Goal: Information Seeking & Learning: Check status

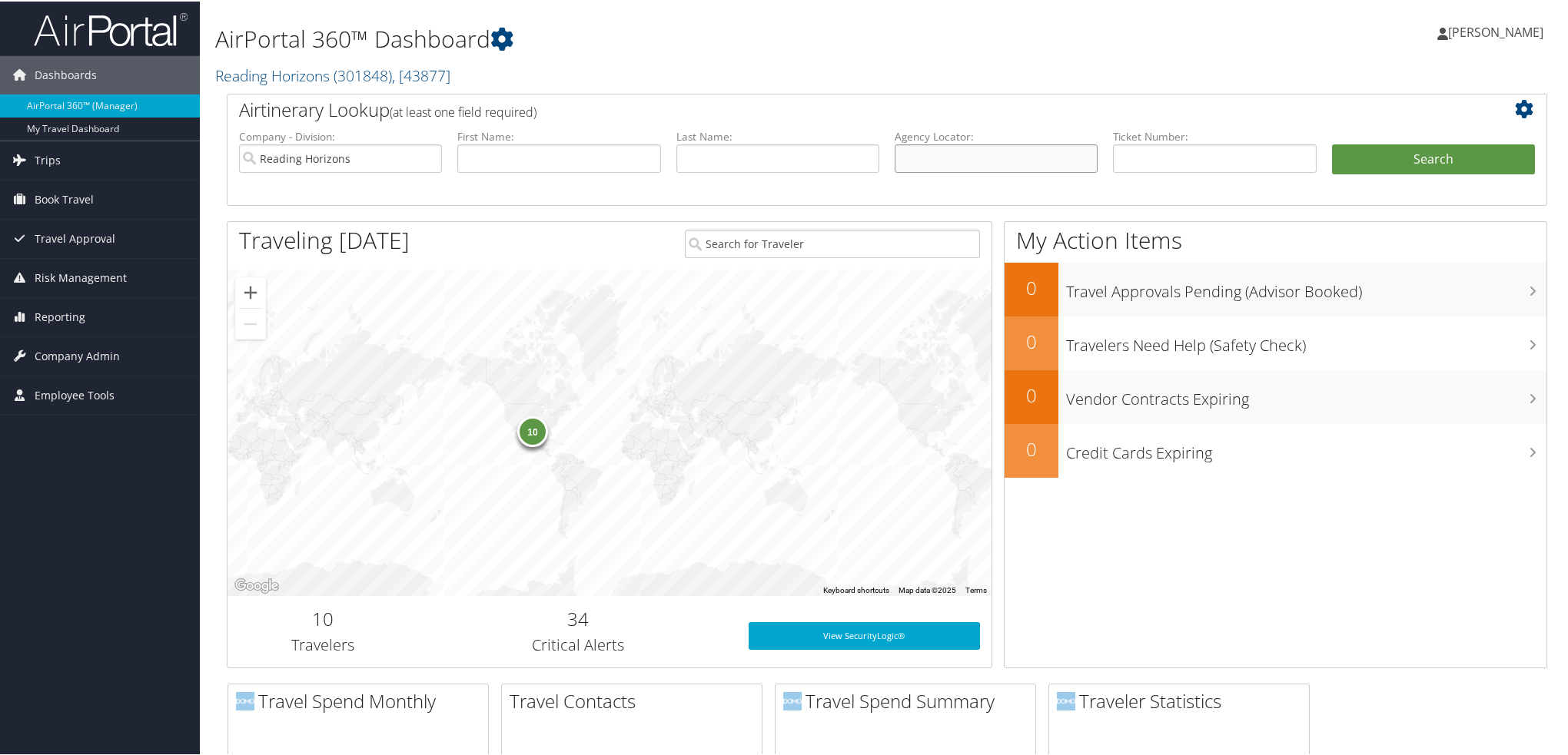
click at [1022, 163] on input "text" at bounding box center [995, 157] width 203 height 28
paste input "D658JB"
type input "D658JB"
click at [1332, 143] on button "Search" at bounding box center [1433, 158] width 203 height 31
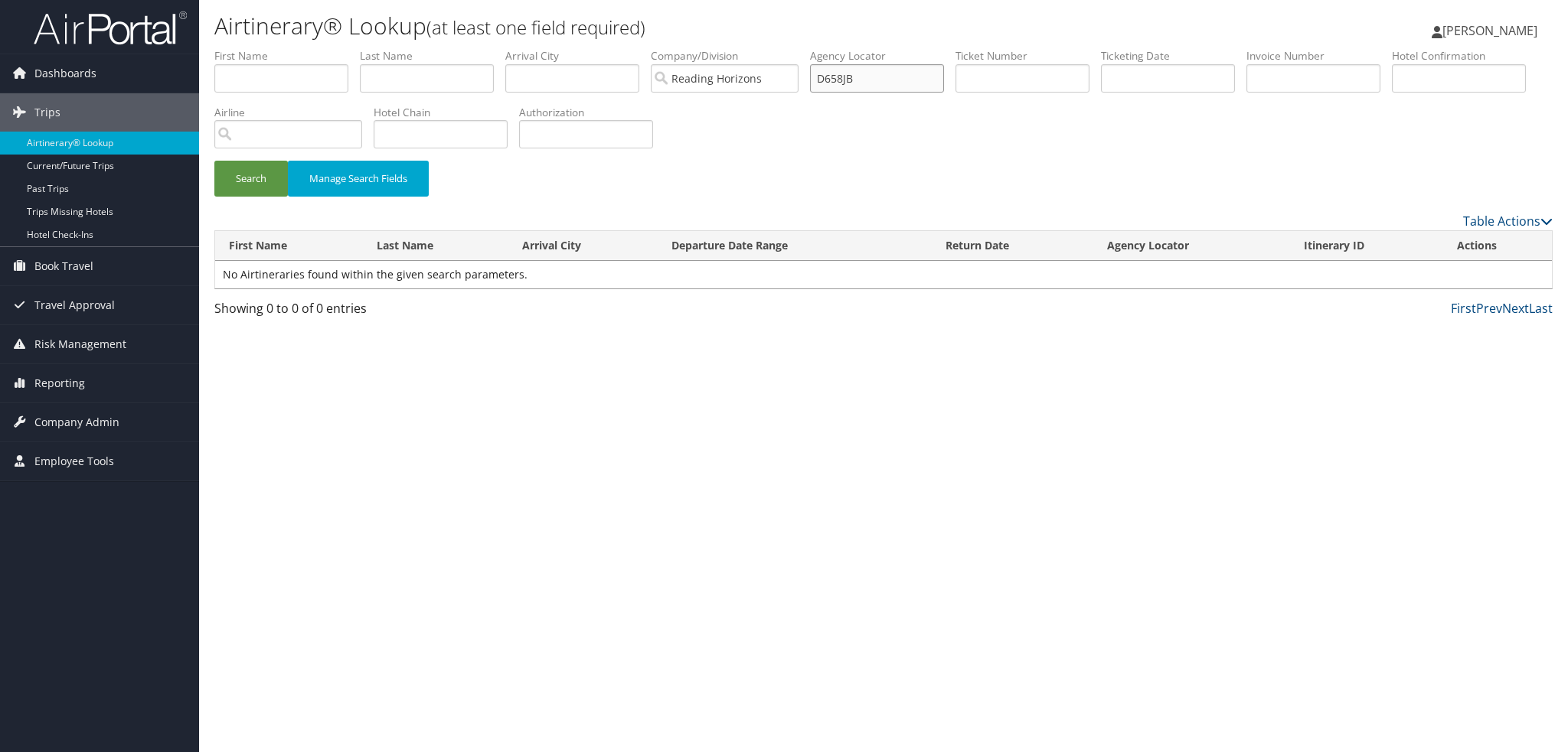
click at [848, 78] on input "D658JB" at bounding box center [877, 78] width 134 height 28
click at [214, 161] on button "Search" at bounding box center [250, 179] width 74 height 36
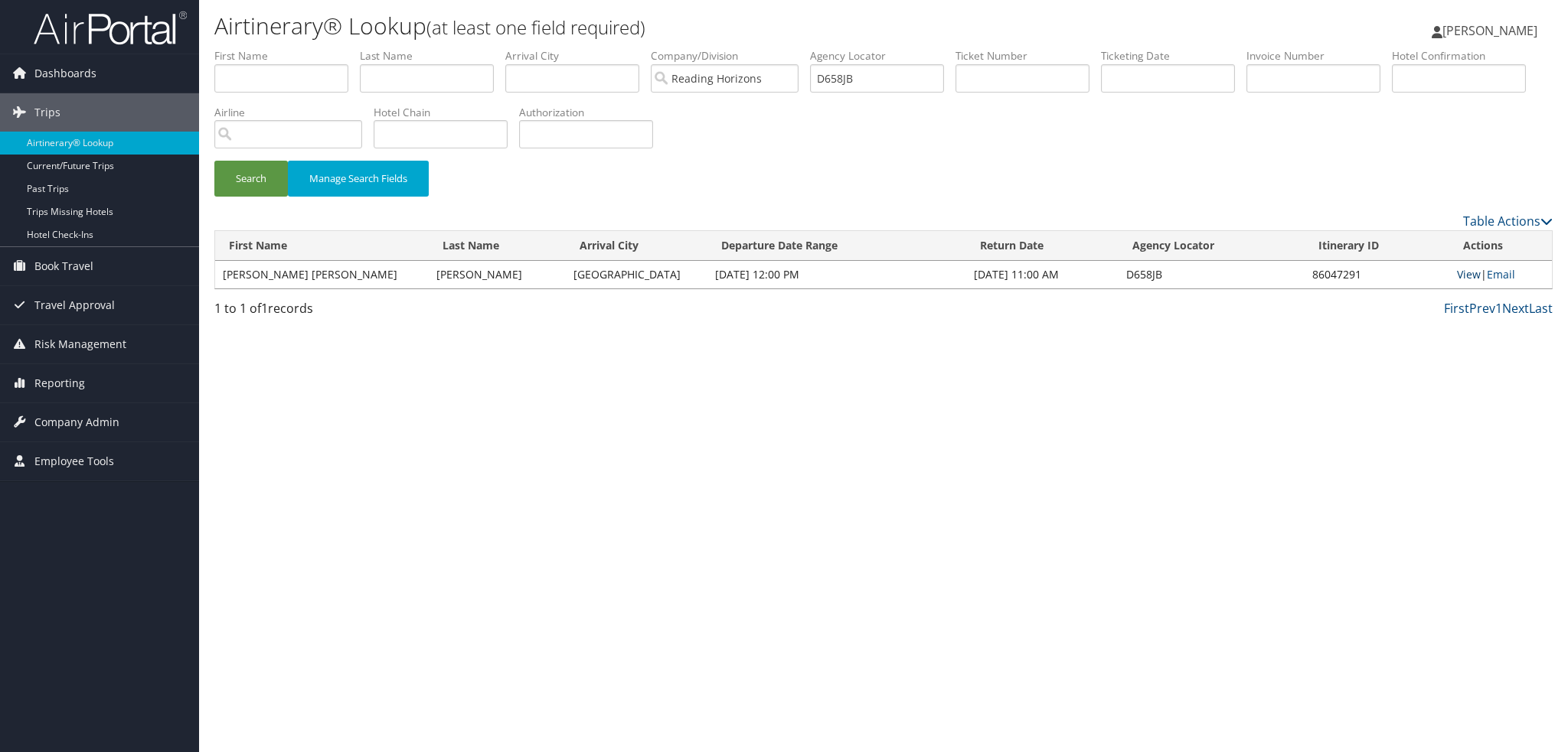
click at [1460, 274] on link "View" at bounding box center [1468, 275] width 23 height 15
drag, startPoint x: 882, startPoint y: 77, endPoint x: 756, endPoint y: 80, distance: 126.0
click at [756, 48] on ul "First Name Last Name Departure City Arrival City Company/Division Reading Horiz…" at bounding box center [884, 48] width 1339 height 0
paste input "3W0HY"
click at [214, 161] on button "Search" at bounding box center [250, 179] width 74 height 36
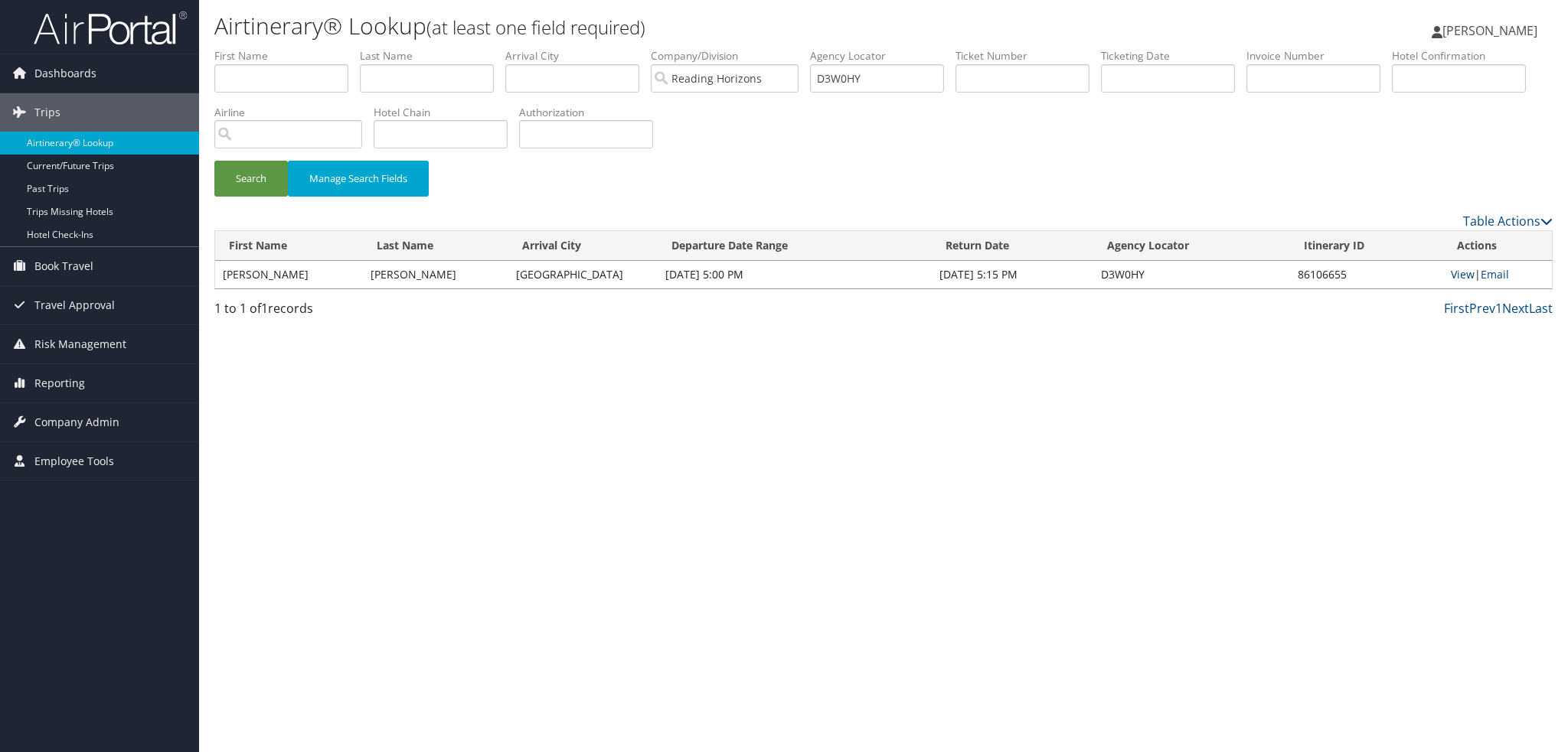
click at [1458, 274] on link "View" at bounding box center [1463, 275] width 23 height 15
drag, startPoint x: 880, startPoint y: 75, endPoint x: 723, endPoint y: 66, distance: 157.3
click at [724, 48] on ul "First Name Last Name Departure City Arrival City Company/Division Reading Horiz…" at bounding box center [884, 48] width 1339 height 0
paste input "CNF12"
click at [214, 161] on button "Search" at bounding box center [250, 179] width 74 height 36
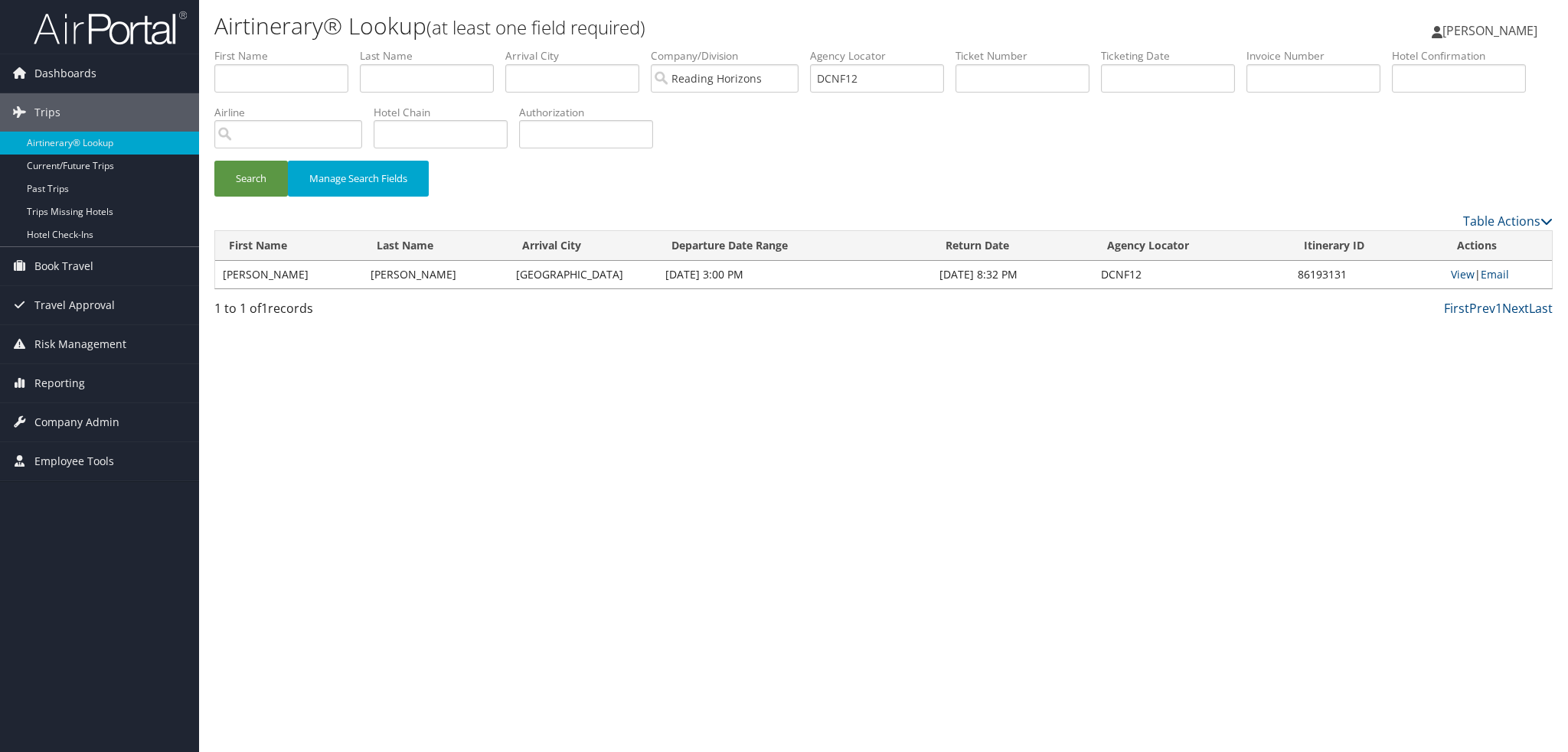
click at [1467, 282] on td "View | Email" at bounding box center [1497, 275] width 109 height 28
click at [1465, 278] on link "View" at bounding box center [1463, 275] width 23 height 15
drag, startPoint x: 870, startPoint y: 74, endPoint x: 677, endPoint y: 60, distance: 193.5
click at [677, 48] on ul "First Name Last Name Departure City Arrival City Company/Division Reading Horiz…" at bounding box center [884, 48] width 1339 height 0
paste input "30244"
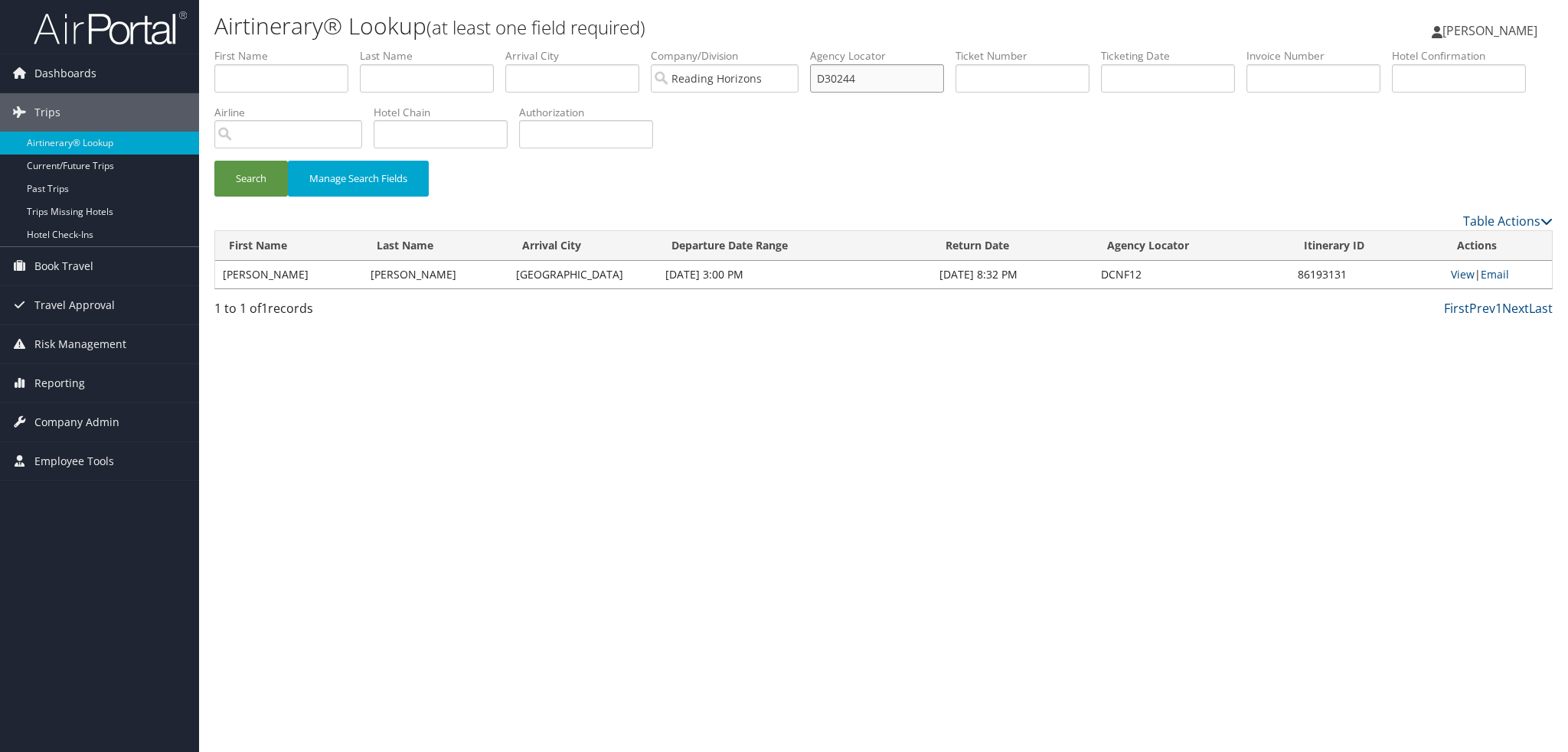
type input "D30244"
click at [214, 161] on button "Search" at bounding box center [250, 179] width 74 height 36
drag, startPoint x: 904, startPoint y: 75, endPoint x: 685, endPoint y: 50, distance: 220.4
click at [685, 48] on ul "First Name Last Name Departure City Arrival City Company/Division Reading Horiz…" at bounding box center [884, 48] width 1339 height 0
drag, startPoint x: 273, startPoint y: 71, endPoint x: 280, endPoint y: 63, distance: 10.6
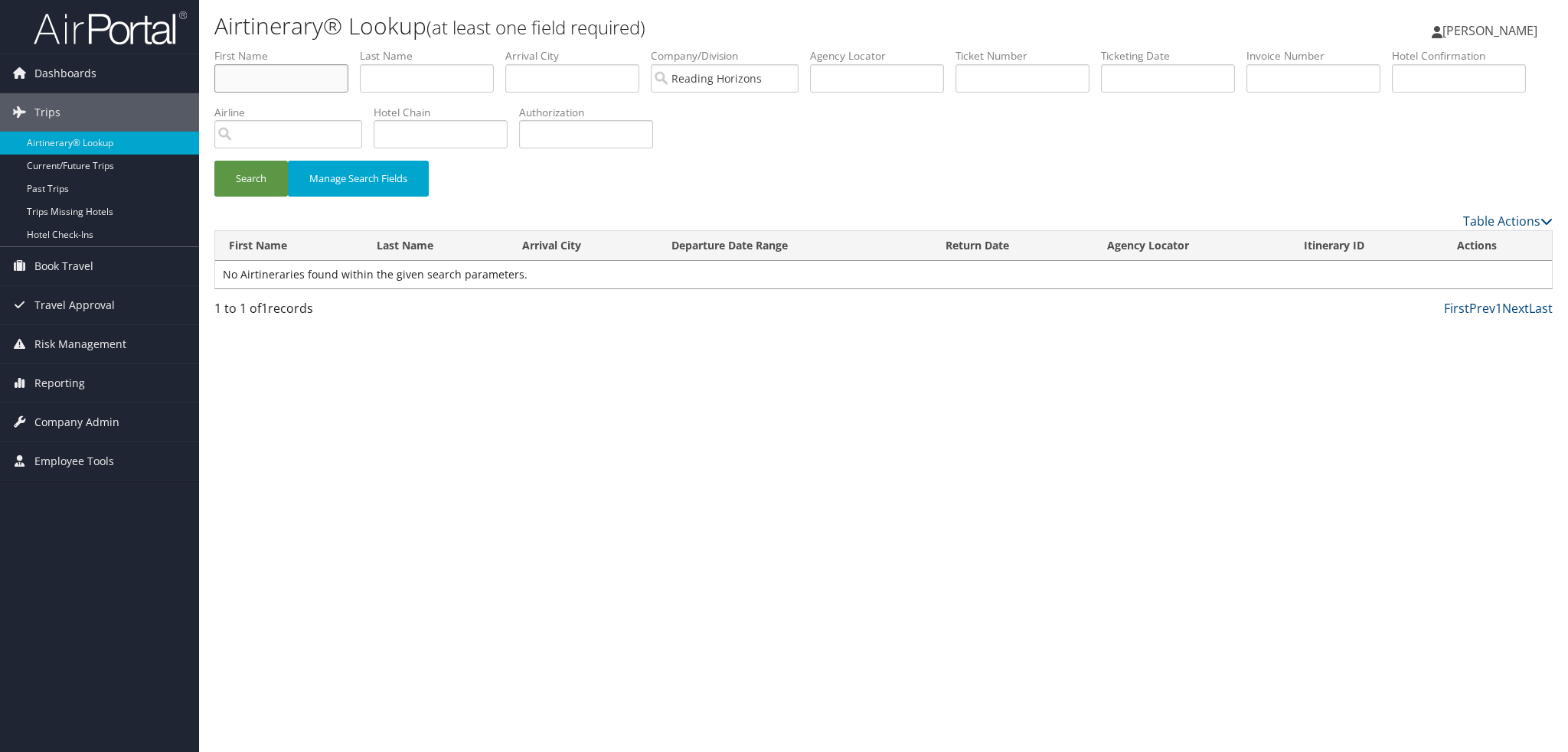
click at [276, 71] on input "text" at bounding box center [281, 78] width 134 height 28
type input "ethan"
click at [214, 161] on button "Search" at bounding box center [250, 179] width 74 height 36
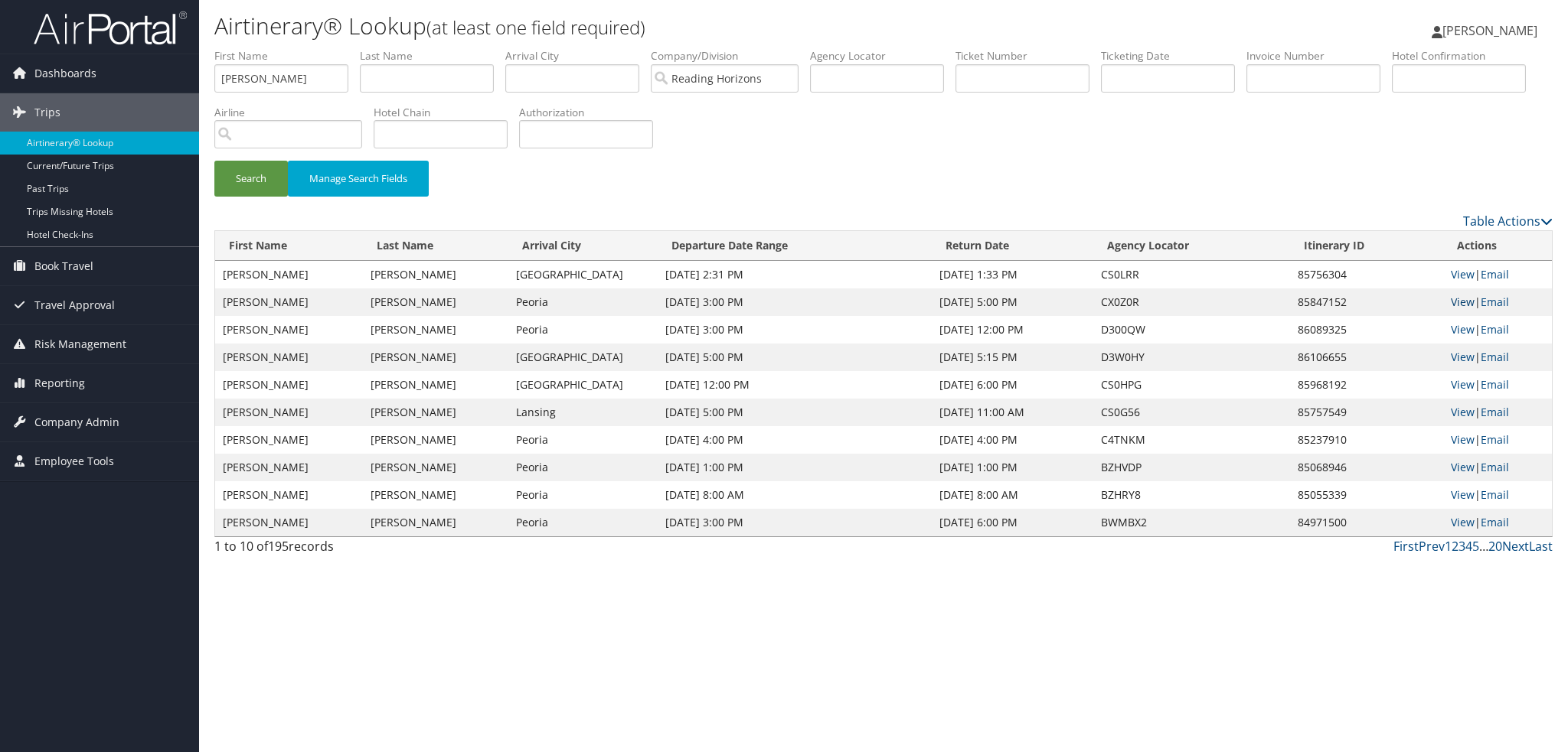
click at [1461, 304] on link "View" at bounding box center [1463, 302] width 23 height 15
click at [1458, 329] on link "View" at bounding box center [1463, 329] width 23 height 15
drag, startPoint x: 285, startPoint y: 84, endPoint x: 196, endPoint y: 81, distance: 89.1
click at [196, 81] on div "Dashboards AirPortal 360™ (Manager) My Travel Dashboard Trips Airtinerary® Look…" at bounding box center [784, 376] width 1568 height 752
click at [538, 84] on input "text" at bounding box center [573, 78] width 134 height 28
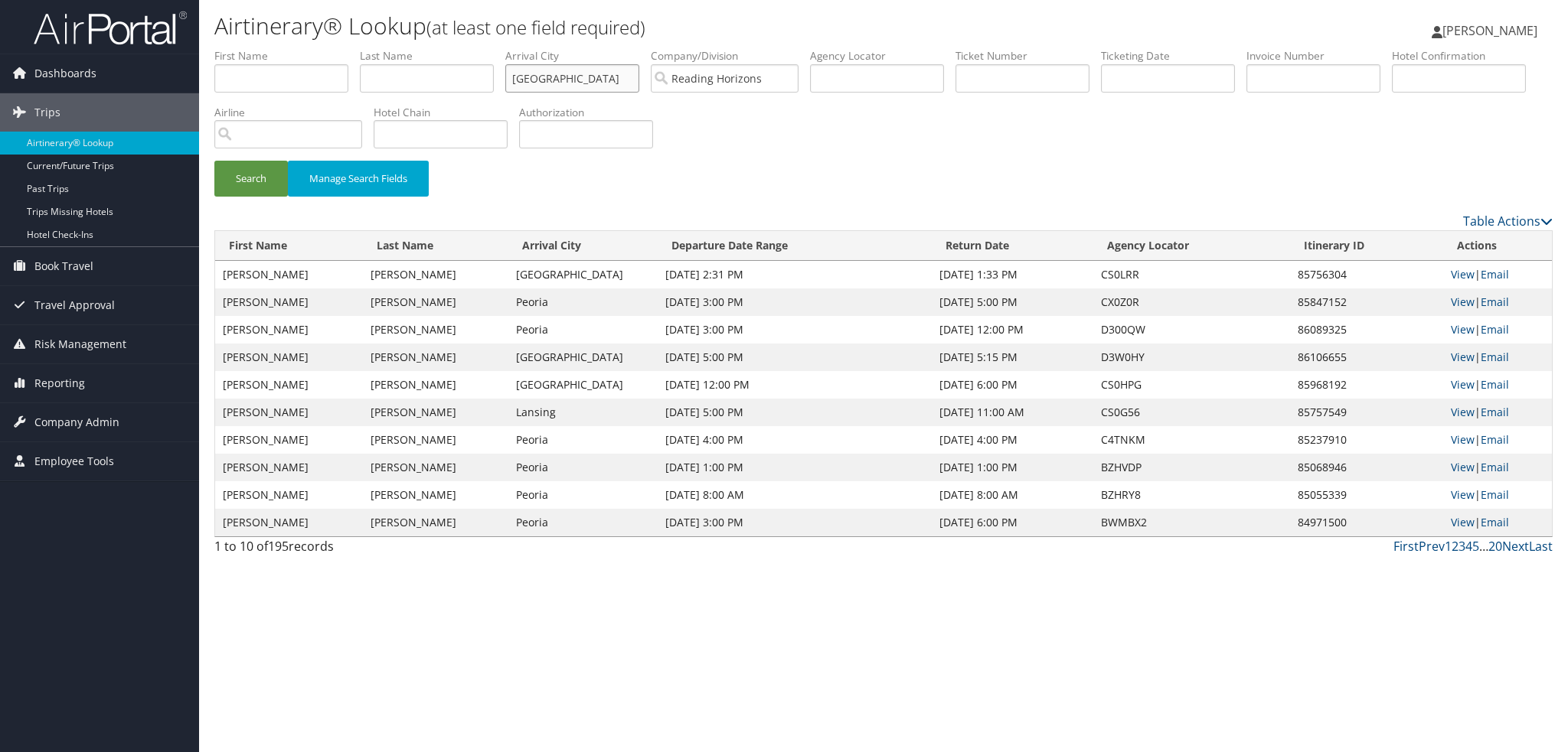
type input "chicago"
click at [214, 161] on button "Search" at bounding box center [250, 179] width 74 height 36
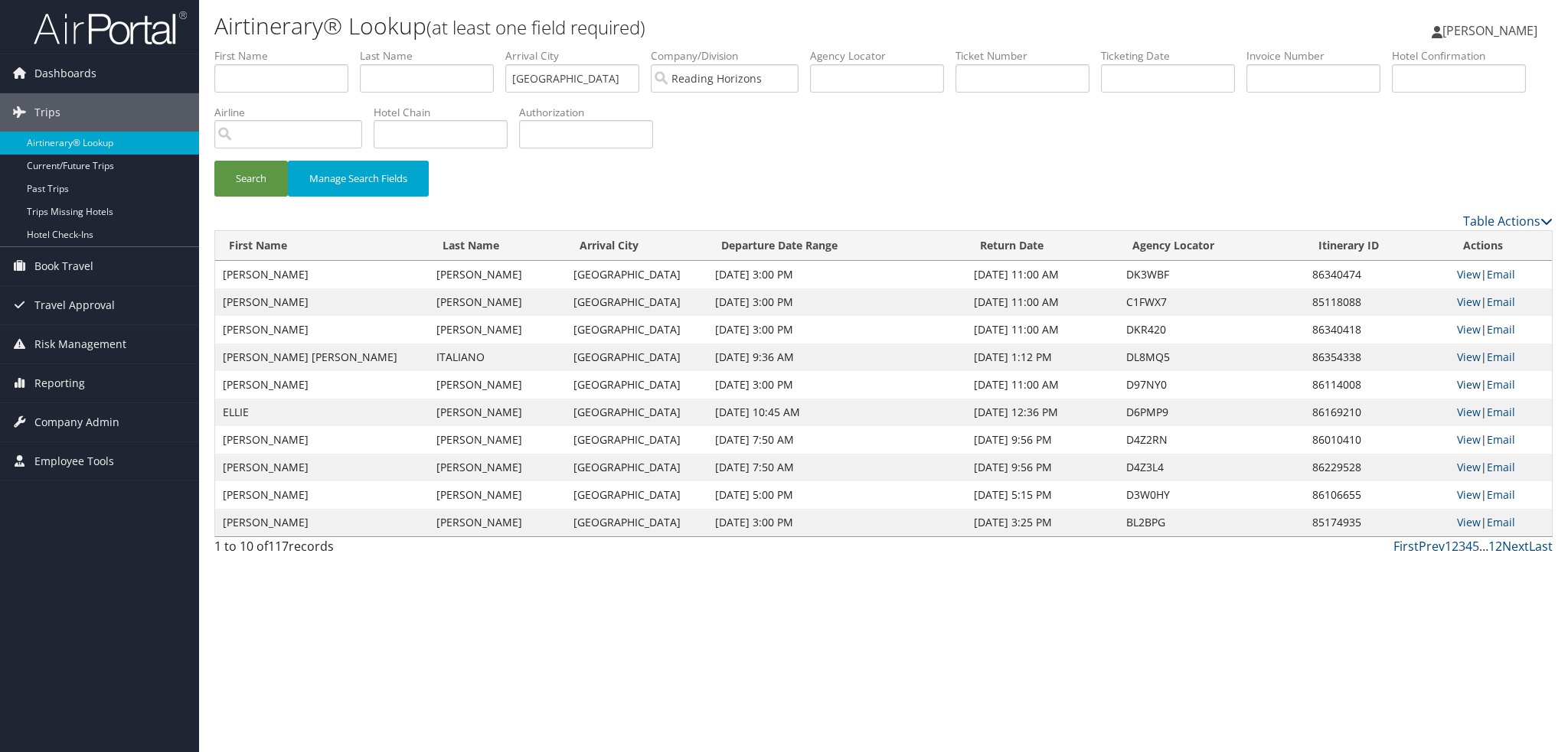
click at [1457, 385] on link "View" at bounding box center [1468, 384] width 23 height 15
click at [1465, 330] on link "View" at bounding box center [1468, 329] width 23 height 15
click at [1460, 412] on link "View" at bounding box center [1468, 412] width 23 height 15
click at [1462, 387] on link "View" at bounding box center [1468, 384] width 23 height 15
click at [1459, 471] on link "View" at bounding box center [1468, 467] width 23 height 15
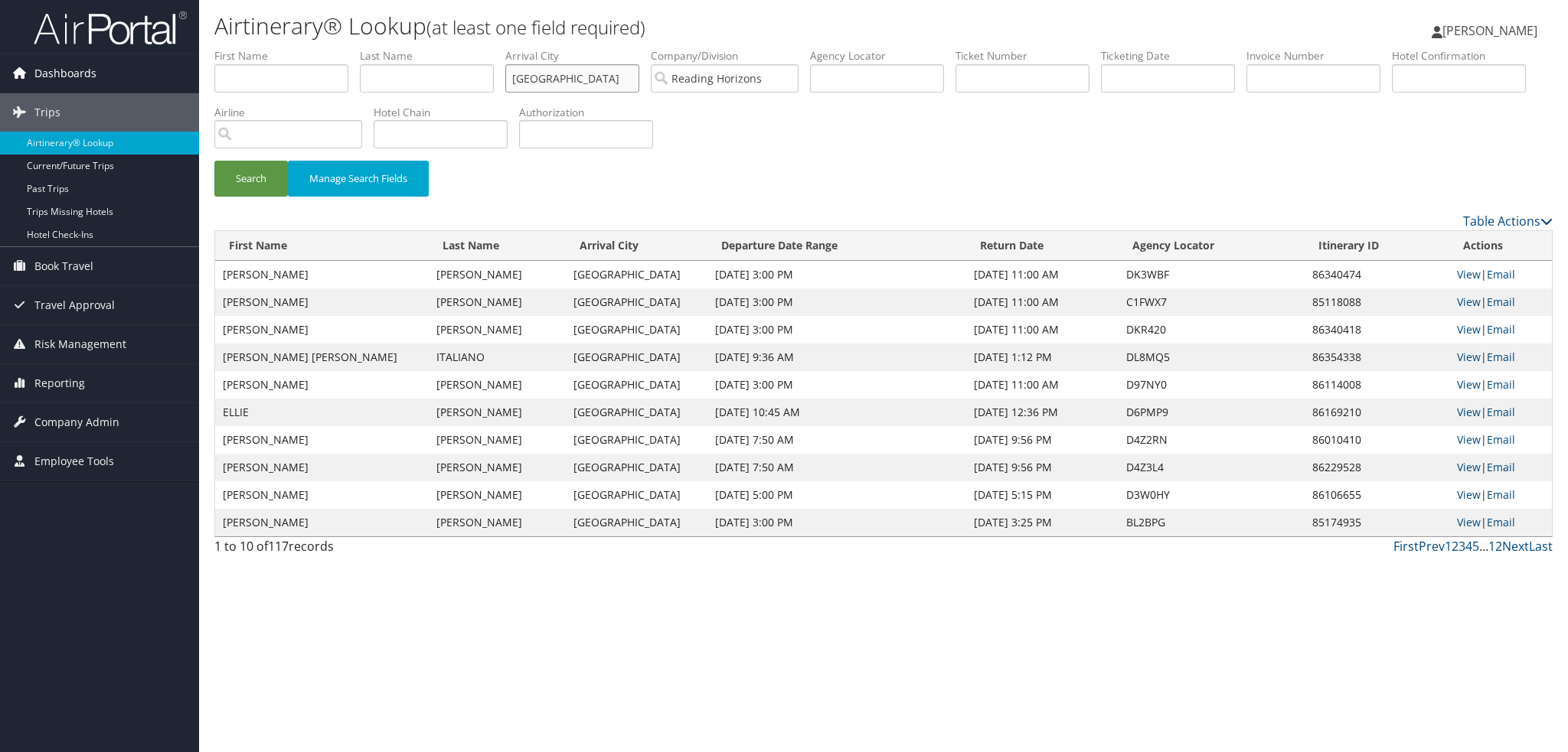
drag, startPoint x: 566, startPoint y: 82, endPoint x: 135, endPoint y: 54, distance: 431.9
click at [135, 54] on div "Dashboards AirPortal 360™ (Manager) My Travel Dashboard Trips Airtinerary® Look…" at bounding box center [784, 376] width 1568 height 752
click at [852, 76] on input "text" at bounding box center [877, 78] width 134 height 28
paste input "D300QW"
click at [214, 161] on button "Search" at bounding box center [250, 179] width 74 height 36
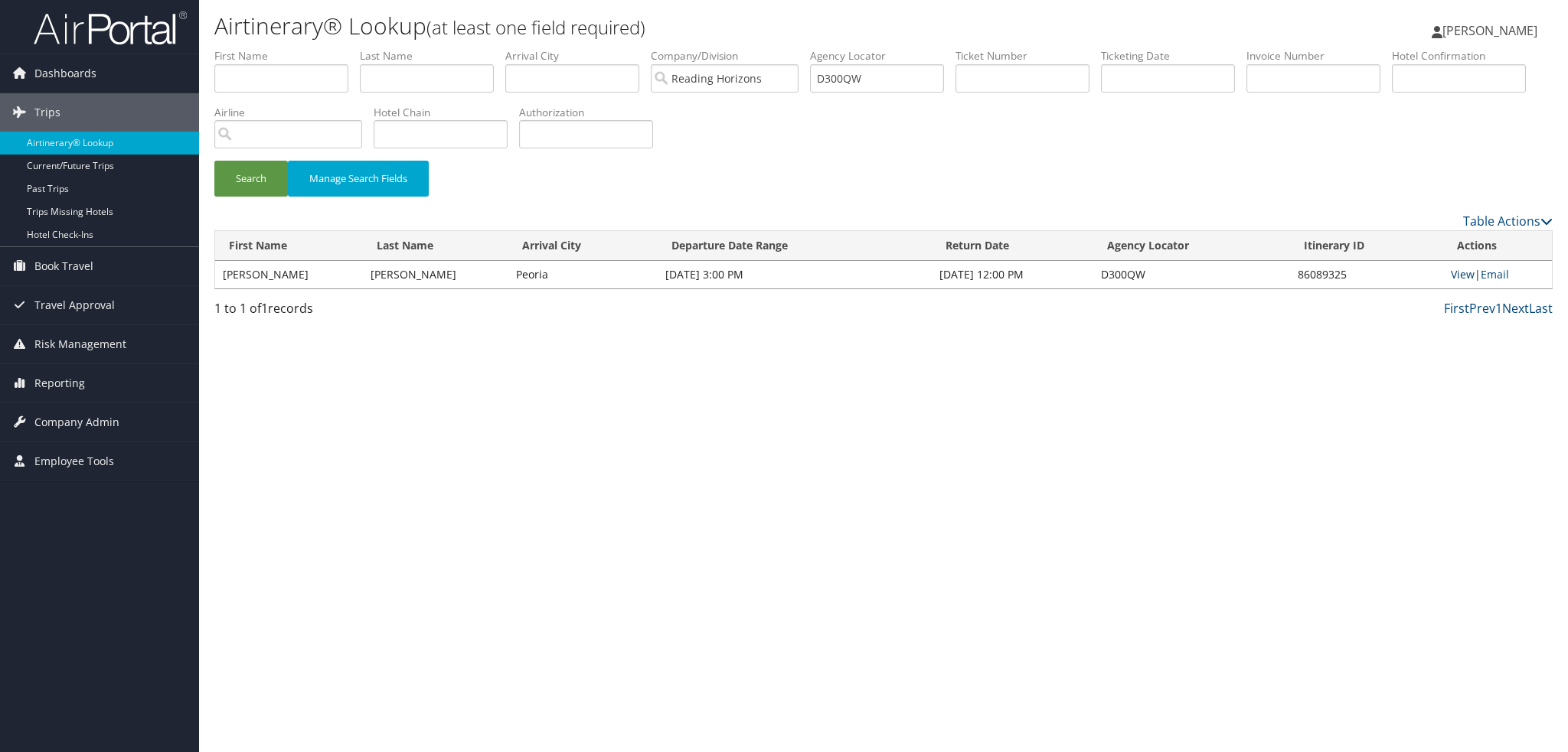
click at [1452, 270] on link "View" at bounding box center [1463, 275] width 23 height 15
drag, startPoint x: 883, startPoint y: 80, endPoint x: 326, endPoint y: 61, distance: 557.3
click at [327, 48] on ul "First Name Last Name Departure City Arrival City Company/Division Reading Horiz…" at bounding box center [884, 48] width 1339 height 0
paste input "L80CJ"
type input "DL80CJ"
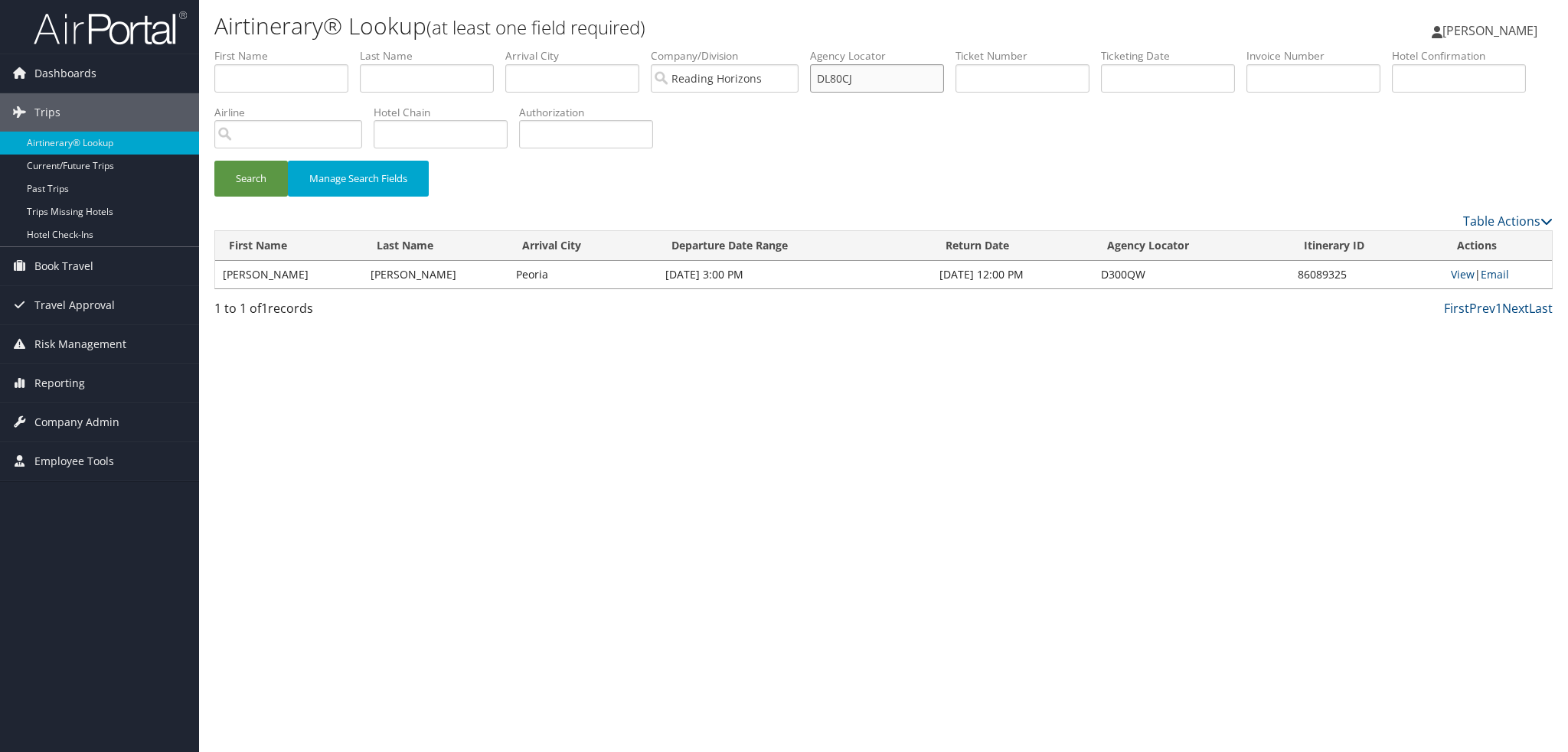
click at [214, 161] on button "Search" at bounding box center [250, 179] width 74 height 36
click at [1465, 276] on link "View" at bounding box center [1463, 275] width 23 height 15
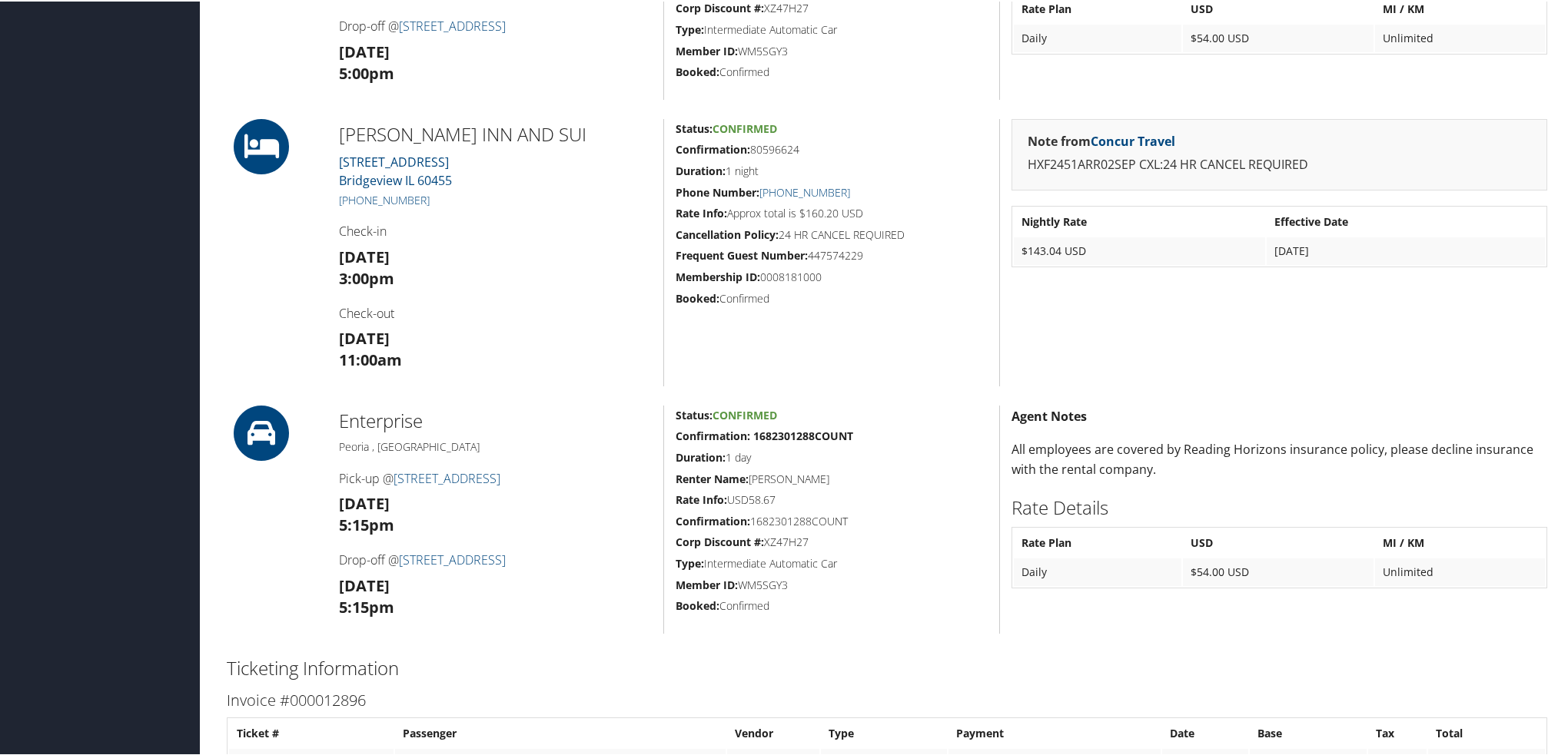
scroll to position [461, 0]
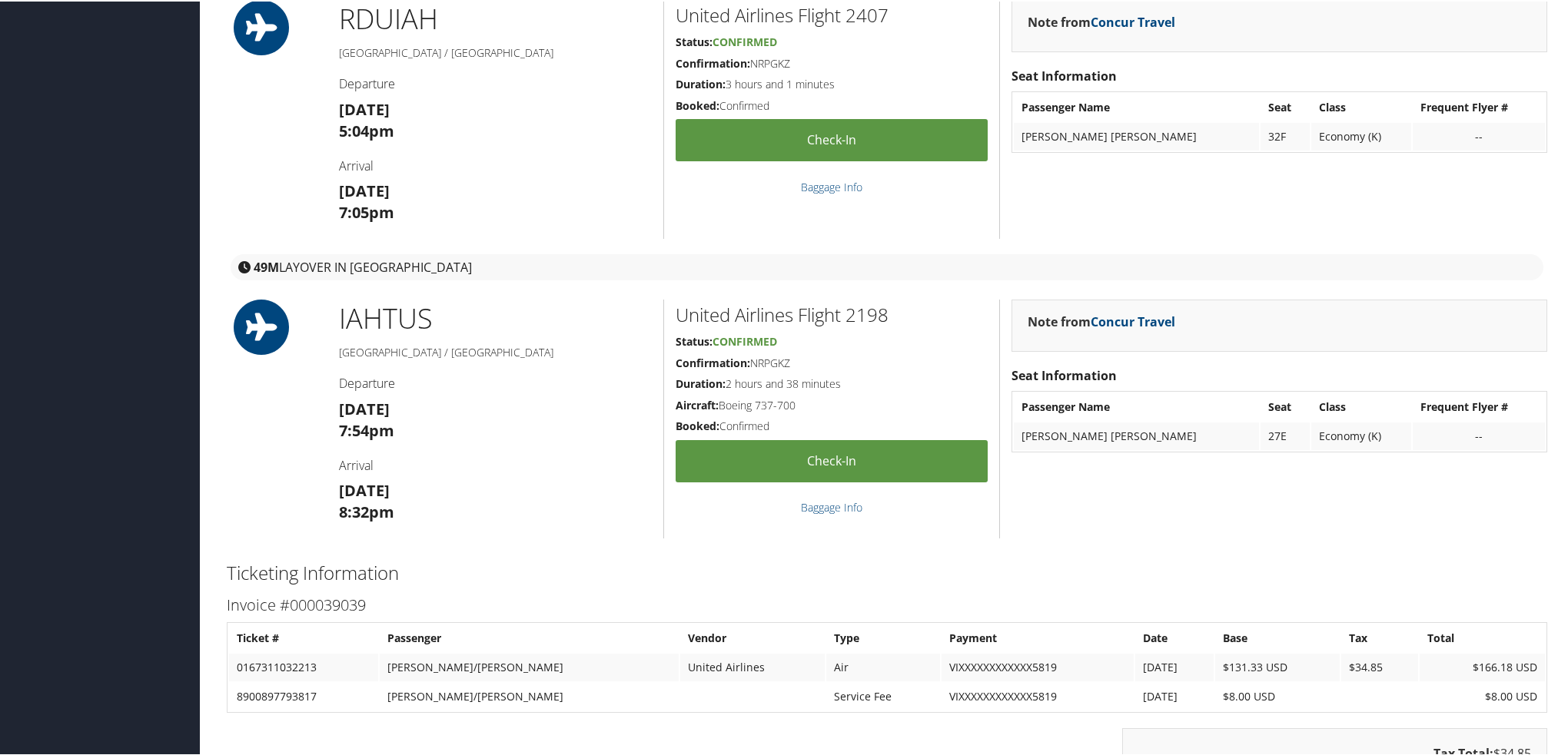
scroll to position [538, 0]
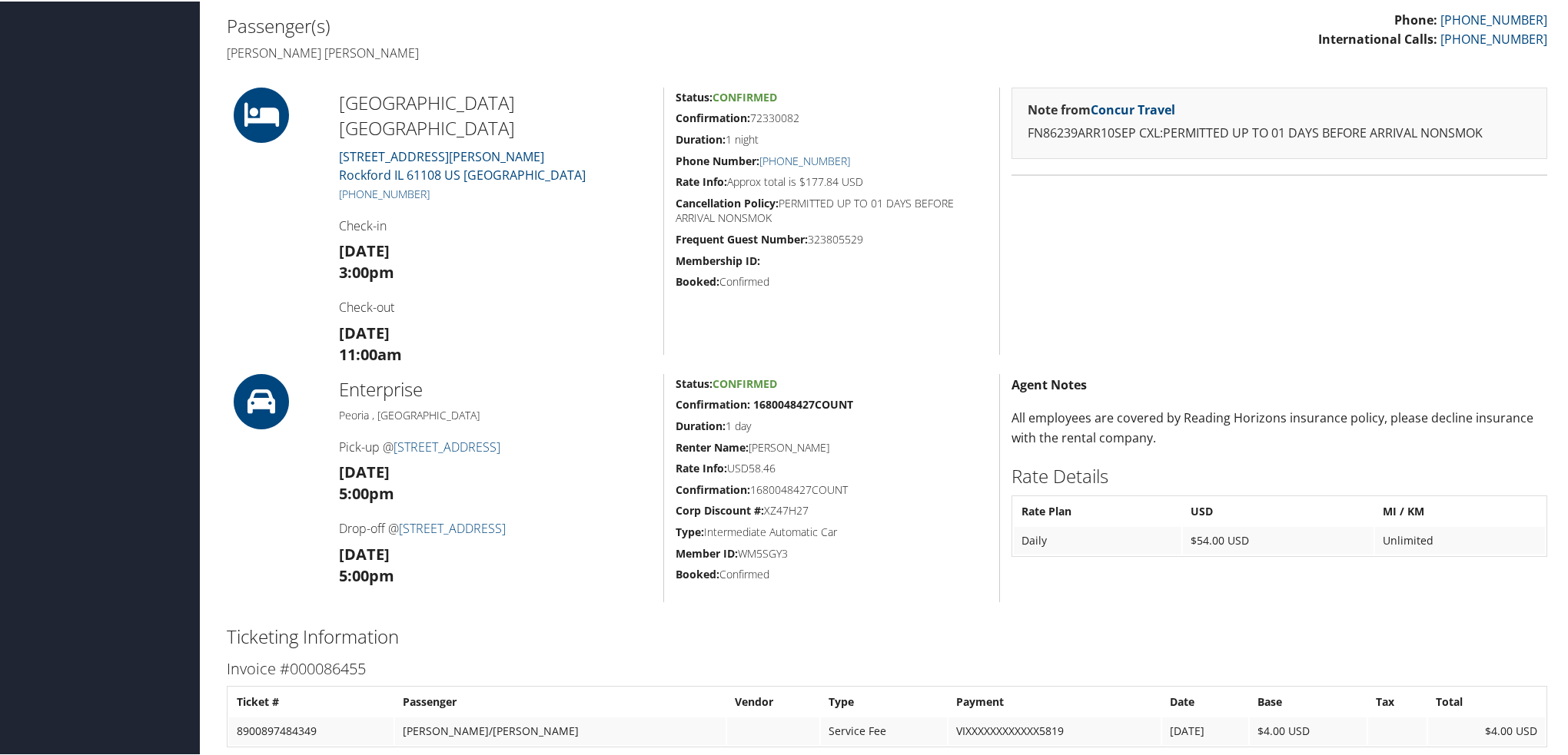
scroll to position [231, 0]
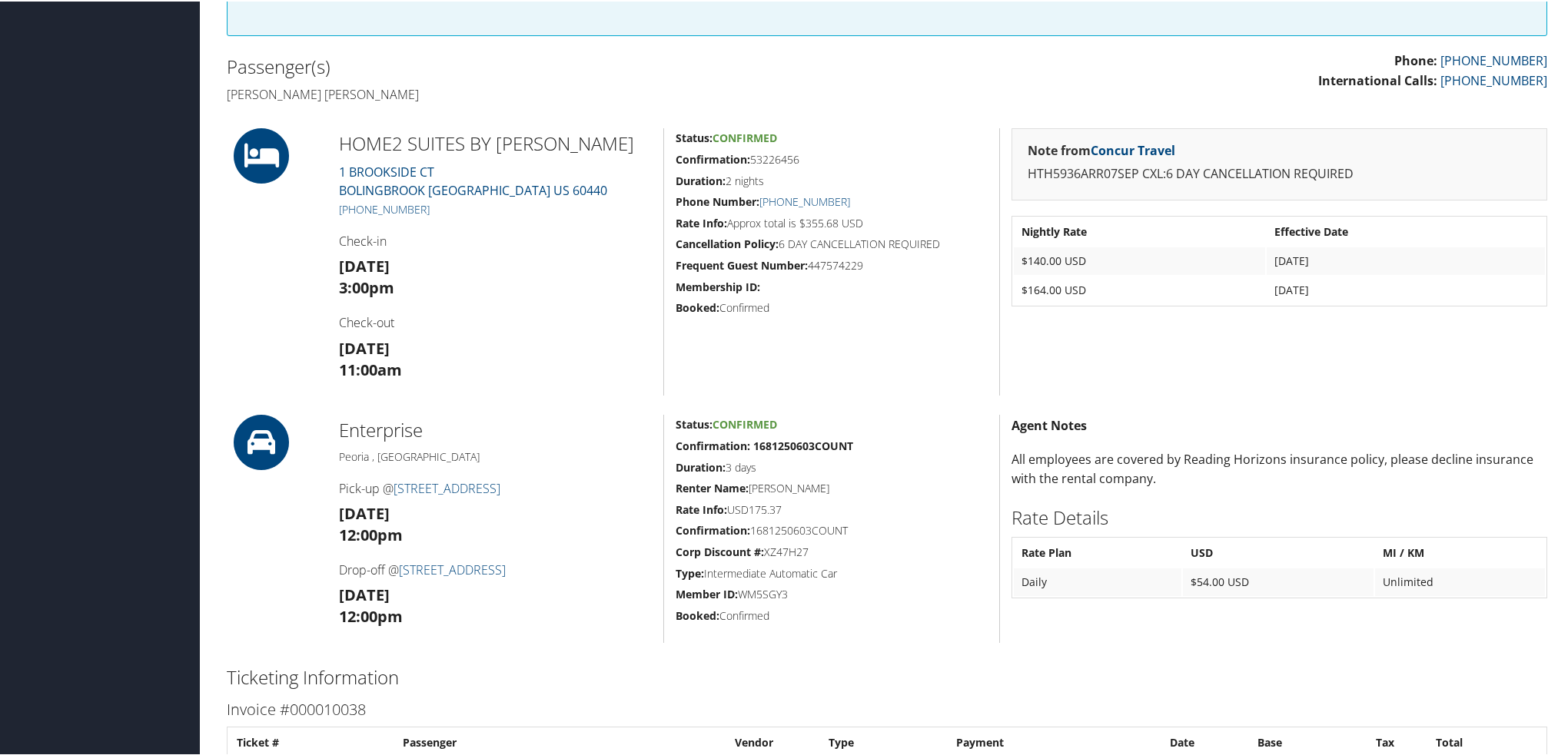
scroll to position [384, 0]
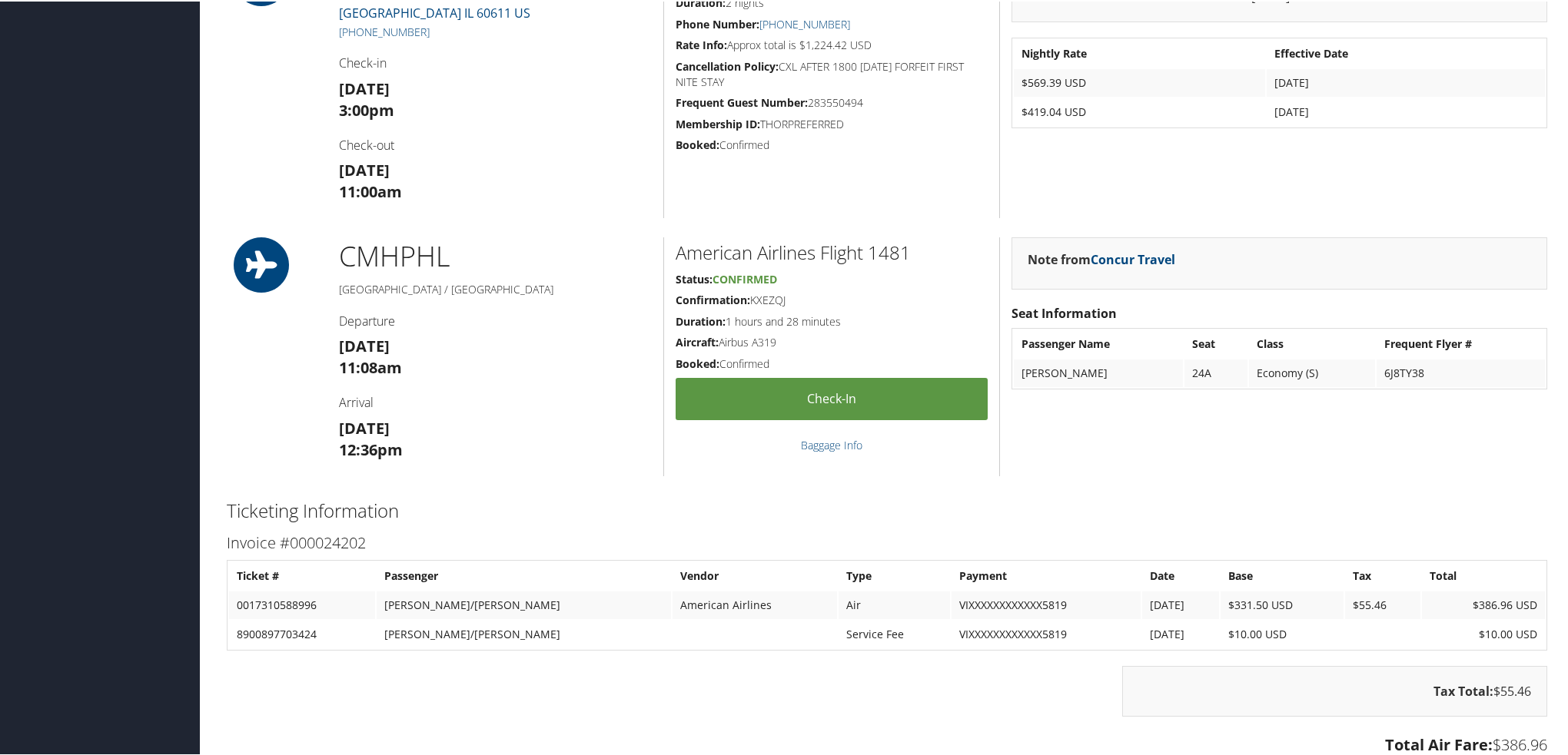
scroll to position [846, 0]
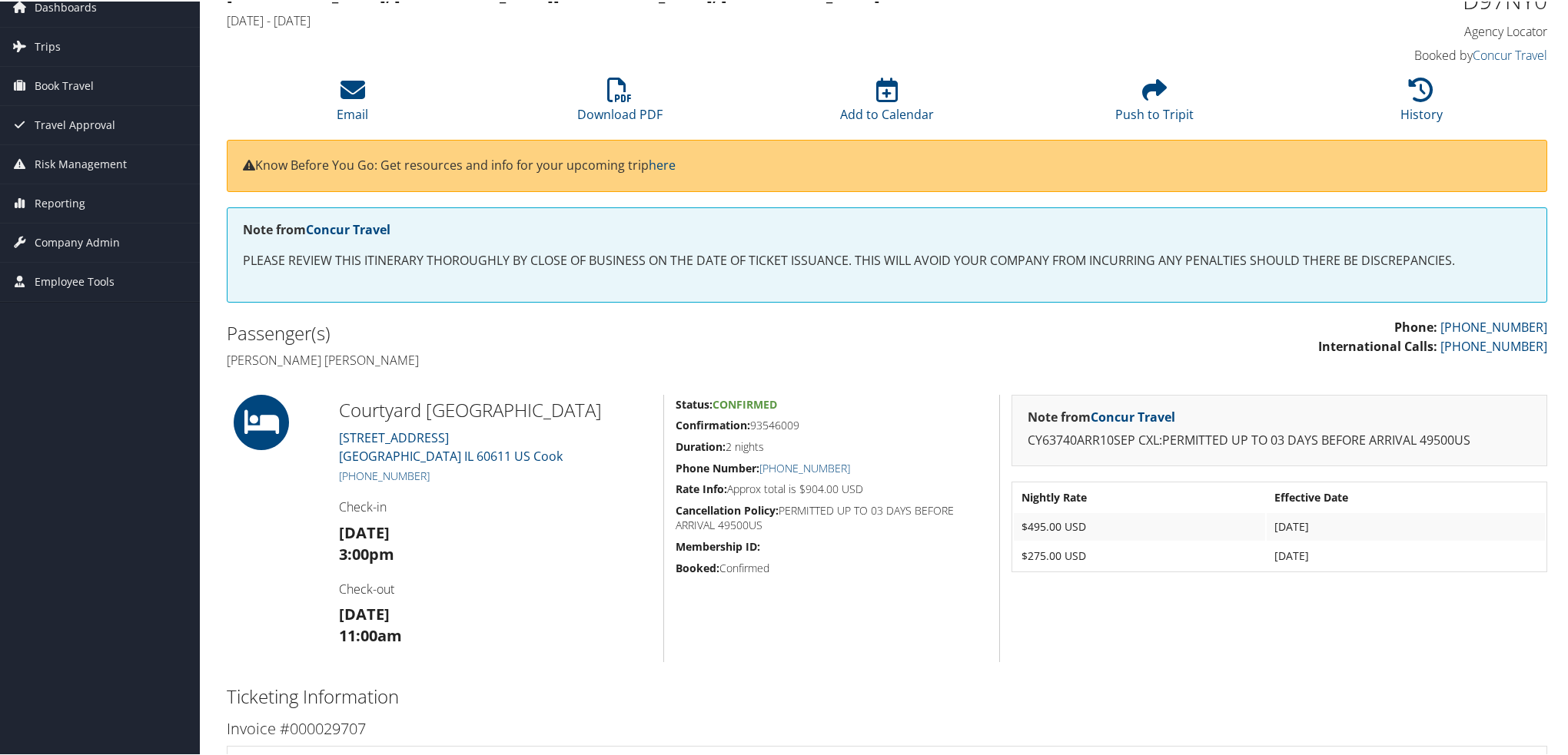
scroll to position [384, 0]
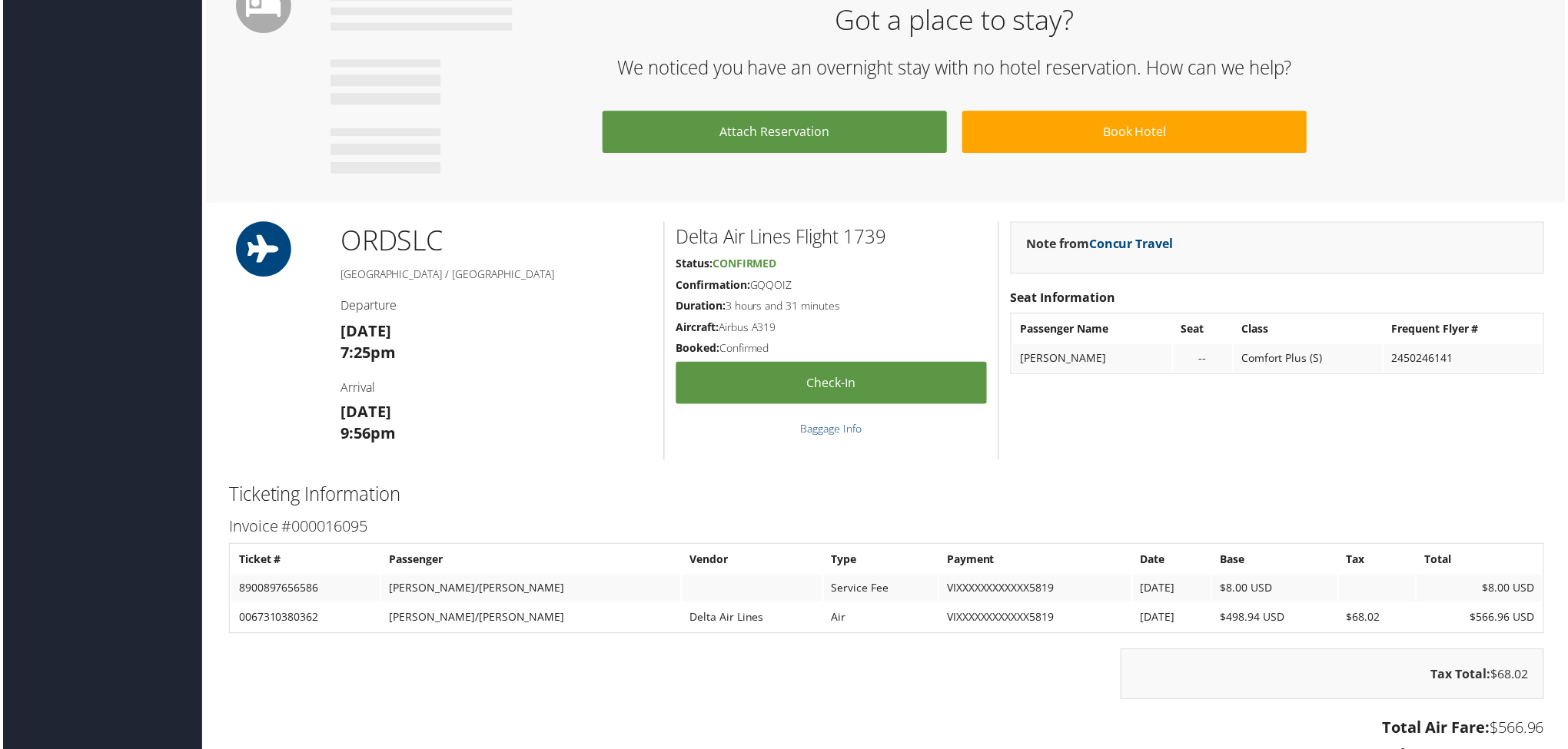
scroll to position [1109, 0]
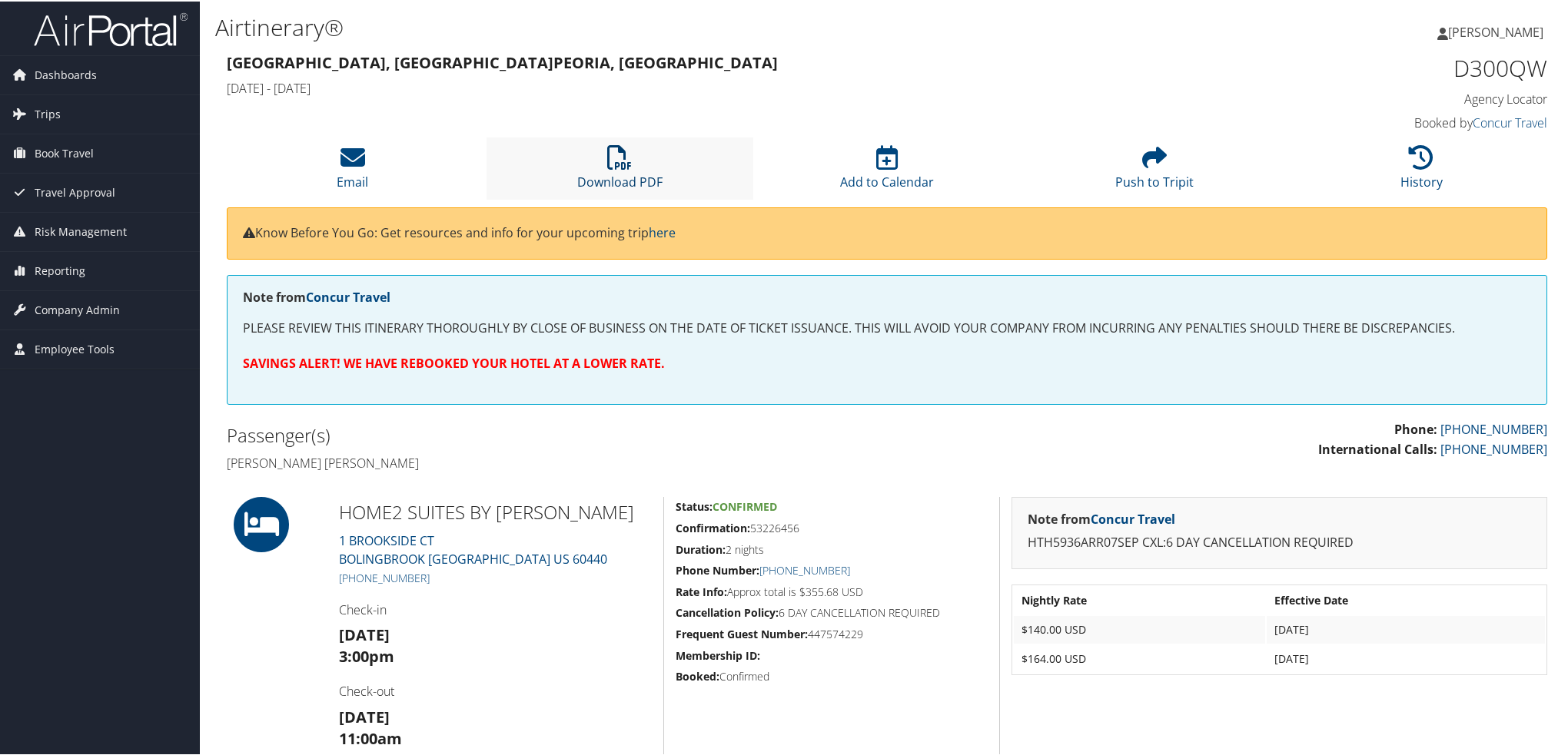
click at [612, 164] on icon at bounding box center [620, 156] width 24 height 24
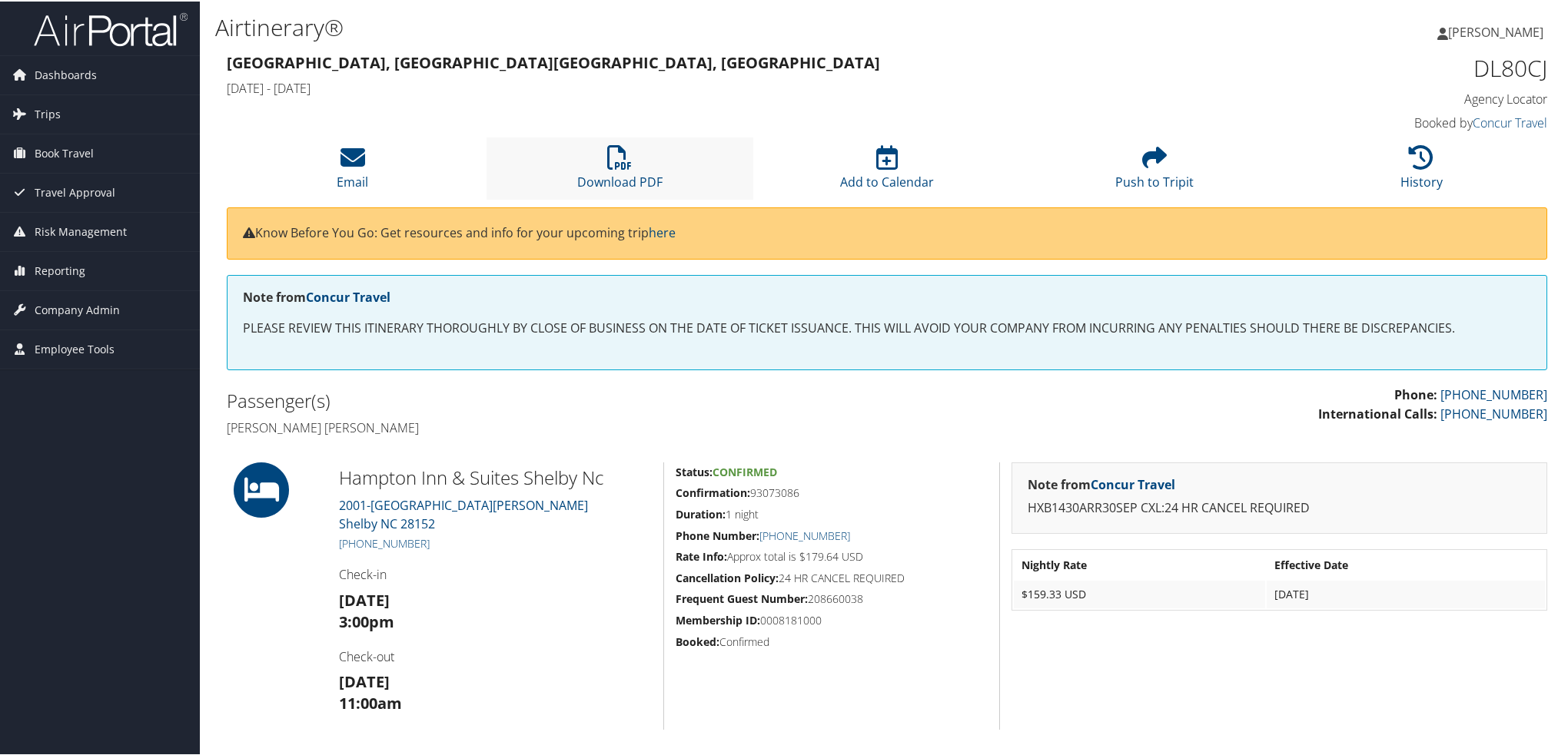
click at [601, 190] on li "Download PDF" at bounding box center [620, 167] width 267 height 63
